Goal: Information Seeking & Learning: Learn about a topic

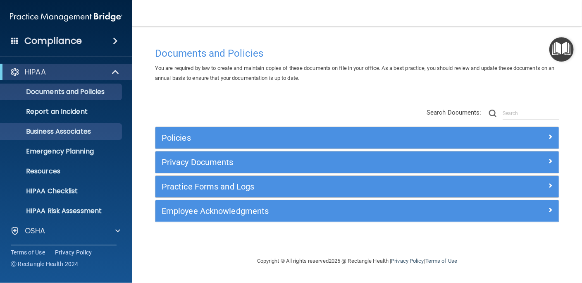
scroll to position [60, 0]
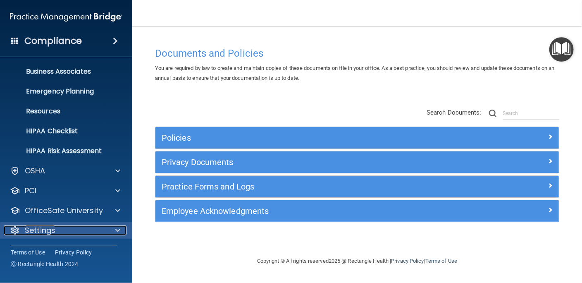
click at [50, 231] on p "Settings" at bounding box center [40, 230] width 31 height 10
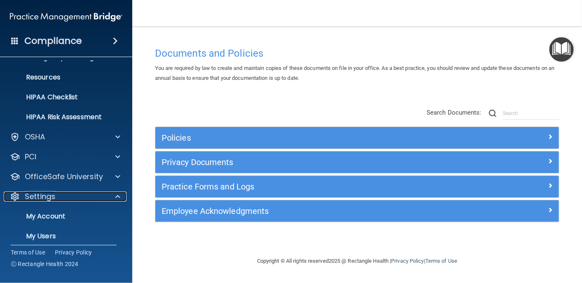
scroll to position [139, 0]
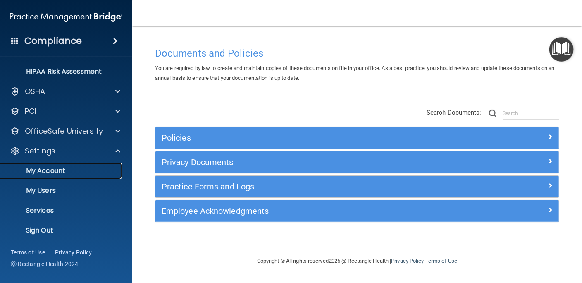
click at [39, 171] on p "My Account" at bounding box center [61, 171] width 113 height 8
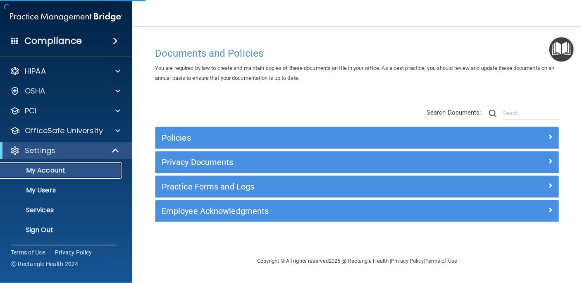
scroll to position [1, 0]
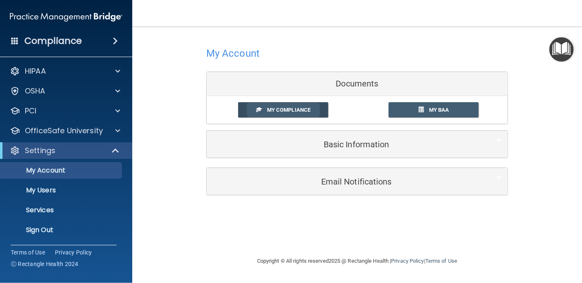
click at [281, 108] on span "My Compliance" at bounding box center [288, 110] width 43 height 6
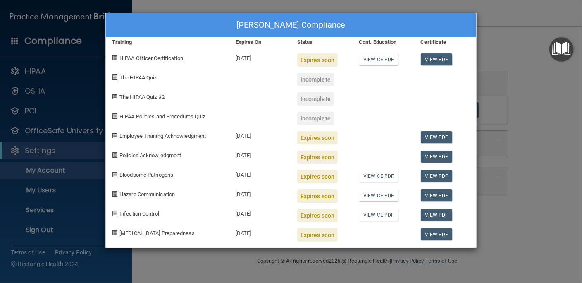
click at [530, 95] on div "Annel Scates's Compliance Training Expires On Status Cont. Education Certificat…" at bounding box center [291, 141] width 582 height 283
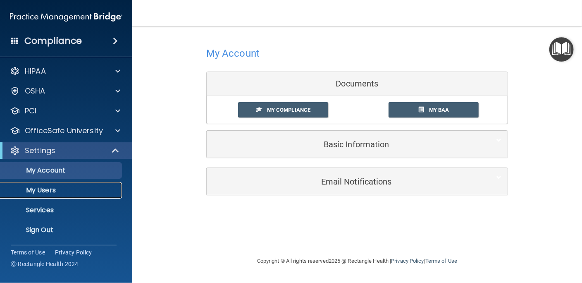
click at [48, 190] on p "My Users" at bounding box center [61, 190] width 113 height 8
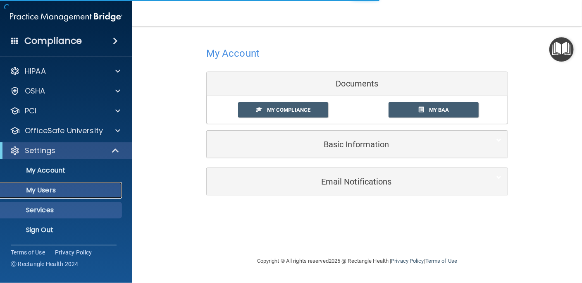
select select "20"
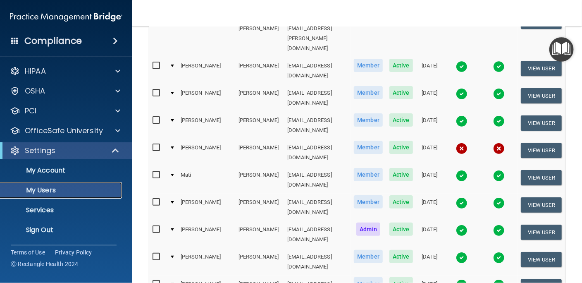
scroll to position [413, 0]
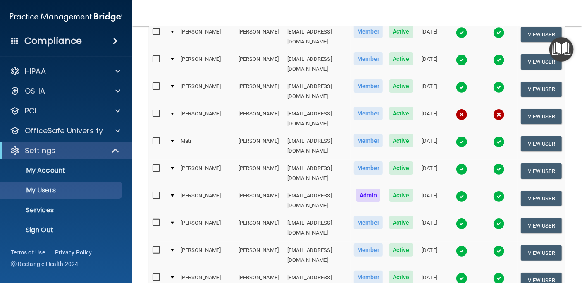
click at [456, 218] on img at bounding box center [462, 224] width 12 height 12
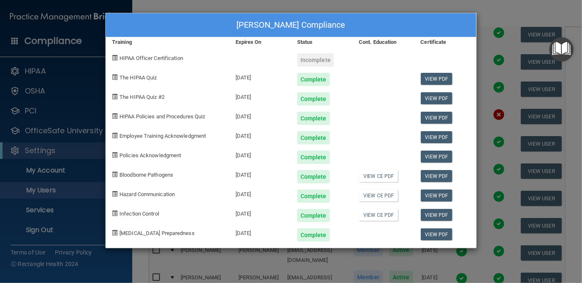
click at [492, 11] on div "Carol Shaver's Compliance Training Expires On Status Cont. Education Certificat…" at bounding box center [291, 141] width 582 height 283
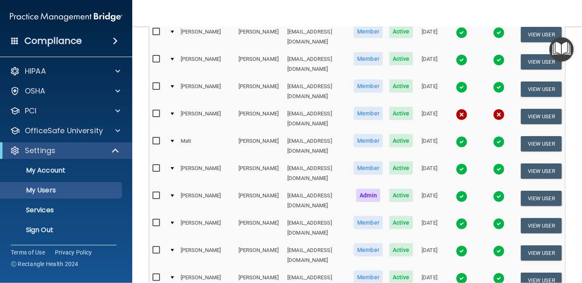
click at [493, 218] on img at bounding box center [499, 224] width 12 height 12
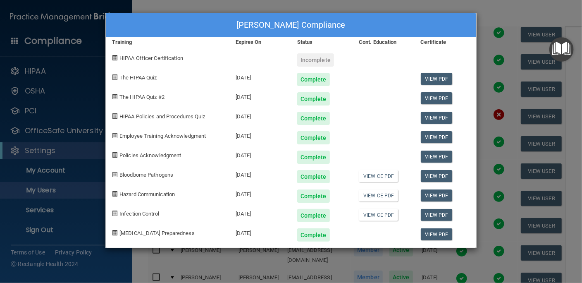
click at [498, 17] on div "Carol Shaver's Compliance Training Expires On Status Cont. Education Certificat…" at bounding box center [291, 141] width 582 height 283
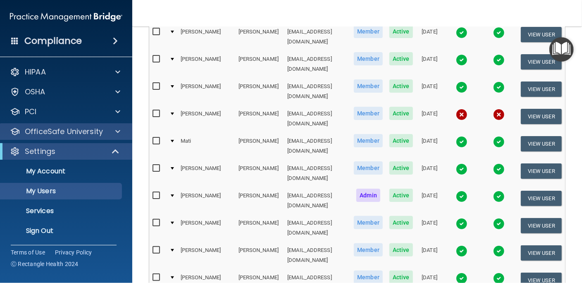
scroll to position [0, 0]
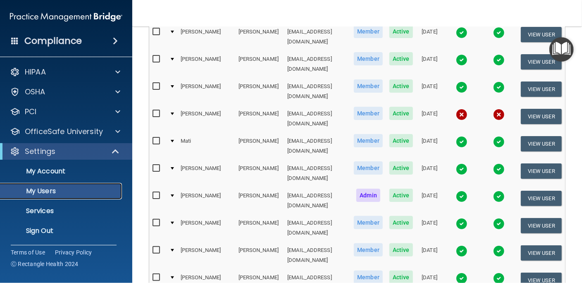
click at [49, 194] on p "My Users" at bounding box center [61, 191] width 113 height 8
click at [48, 173] on p "My Account" at bounding box center [61, 171] width 113 height 8
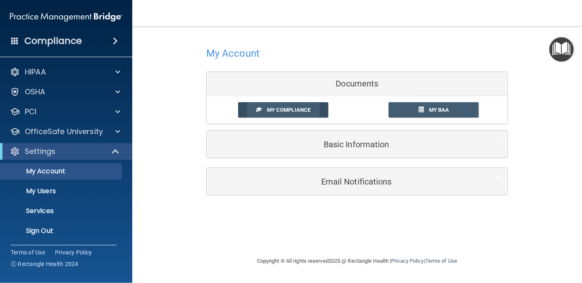
click at [285, 108] on span "My Compliance" at bounding box center [288, 110] width 43 height 6
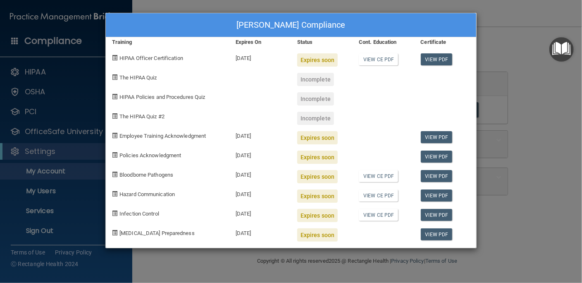
click at [515, 41] on div "Annel Scates's Compliance Training Expires On Status Cont. Education Certificat…" at bounding box center [291, 141] width 582 height 283
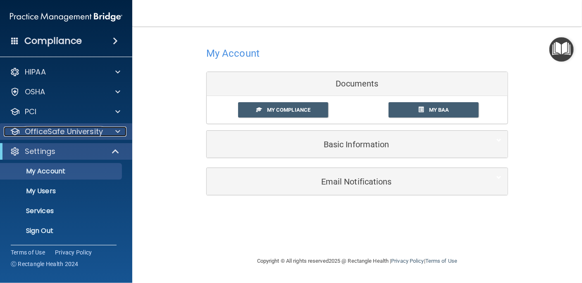
click at [79, 128] on p "OfficeSafe University" at bounding box center [64, 131] width 78 height 10
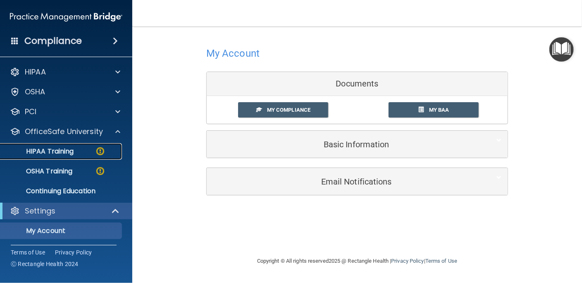
click at [67, 151] on p "HIPAA Training" at bounding box center [39, 151] width 68 height 8
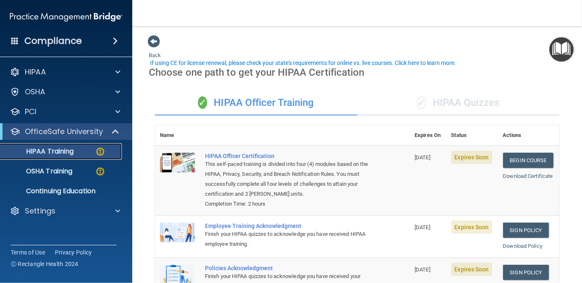
scroll to position [75, 0]
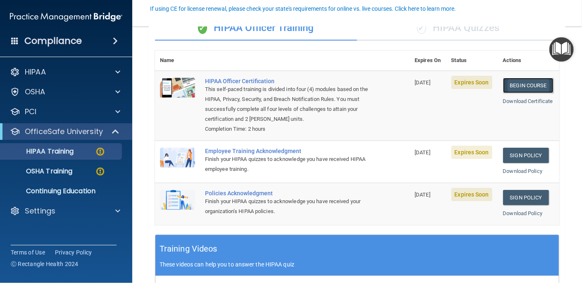
click at [523, 85] on link "Begin Course" at bounding box center [528, 85] width 50 height 15
